Goal: Check status: Check status

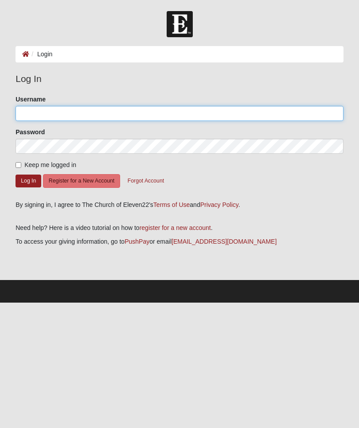
click at [24, 112] on input "Username" at bounding box center [180, 113] width 328 height 15
type input "JohnGarcia"
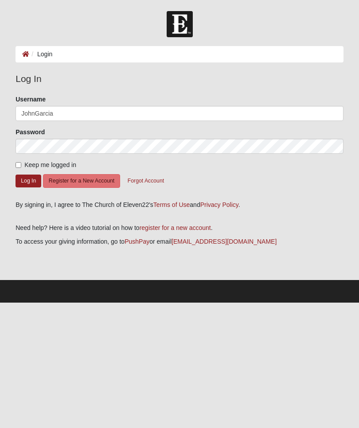
click at [20, 165] on input "Keep me logged in" at bounding box center [19, 165] width 6 height 6
checkbox input "true"
click at [26, 178] on button "Log In" at bounding box center [29, 181] width 26 height 13
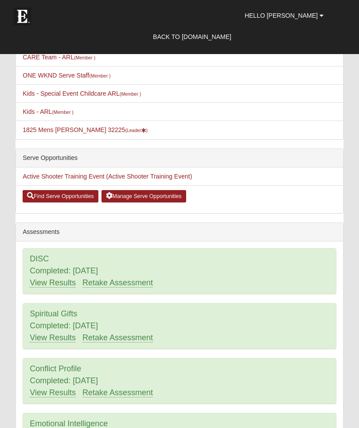
scroll to position [314, 0]
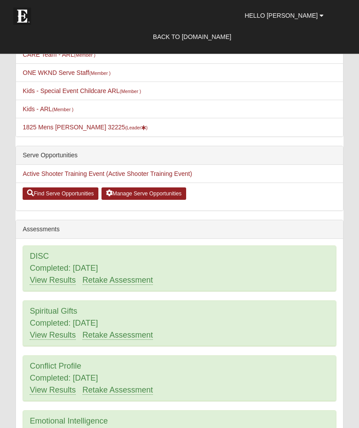
click at [51, 282] on link "View Results" at bounding box center [53, 280] width 46 height 9
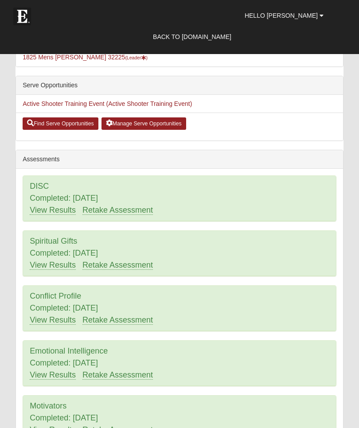
scroll to position [385, 0]
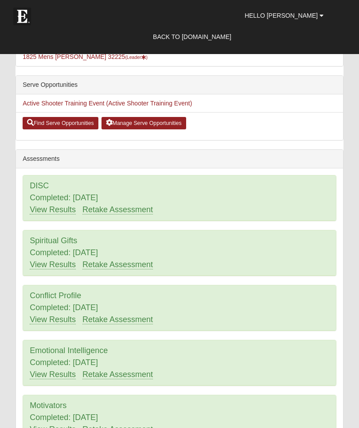
click at [49, 321] on link "View Results" at bounding box center [53, 319] width 46 height 9
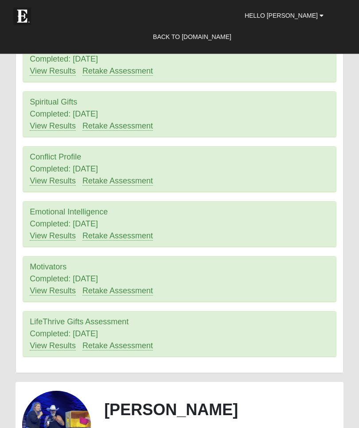
scroll to position [527, 0]
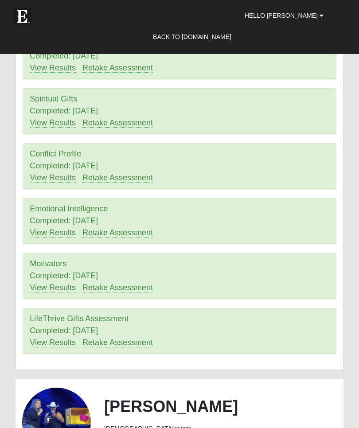
click at [52, 342] on link "View Results" at bounding box center [53, 342] width 46 height 9
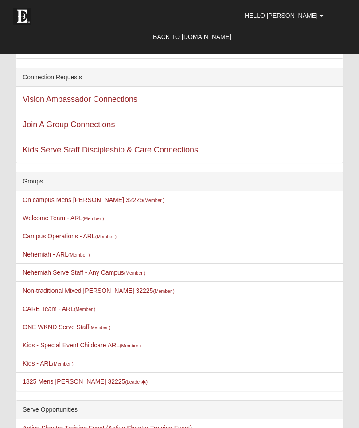
scroll to position [59, 0]
click at [48, 380] on link "1825 Mens Garcia 32225 (Leader )" at bounding box center [85, 381] width 125 height 7
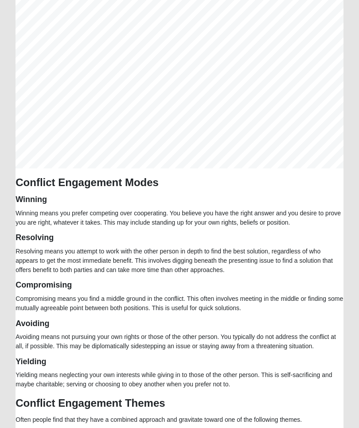
scroll to position [131, 0]
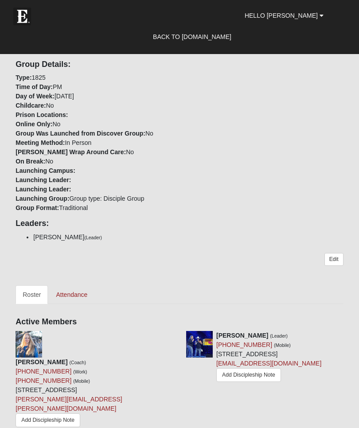
scroll to position [485, 0]
